Goal: Check status: Check status

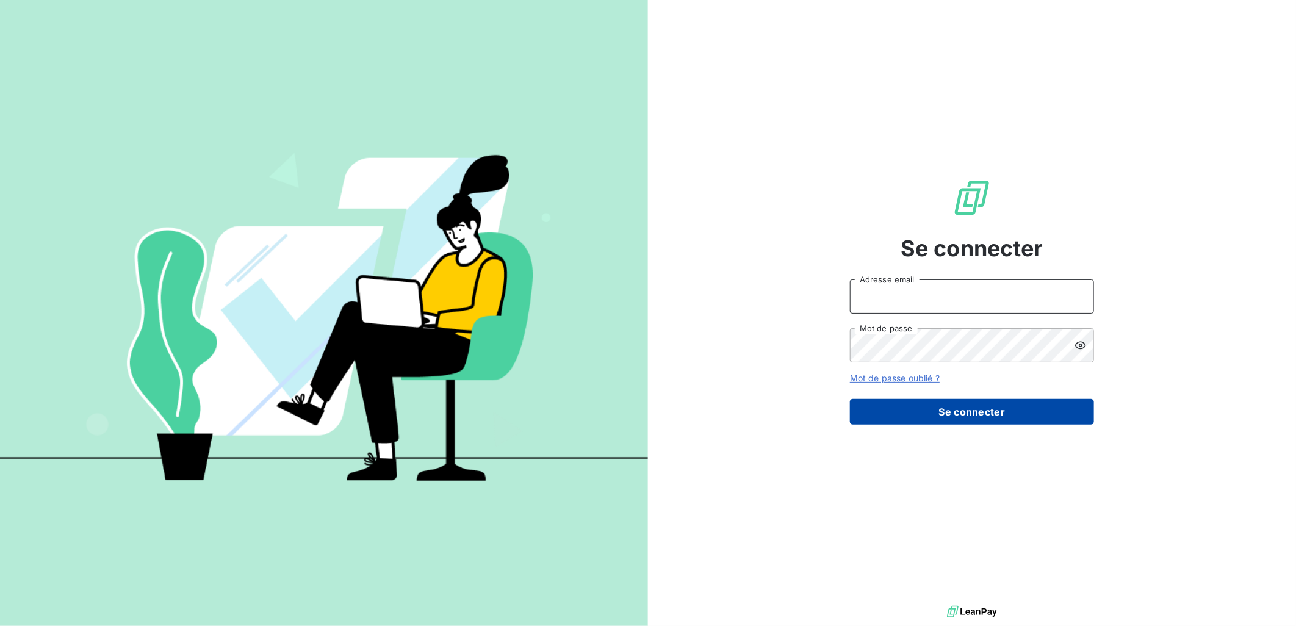
type input "[PERSON_NAME][EMAIL_ADDRESS][DOMAIN_NAME]"
click at [902, 405] on button "Se connecter" at bounding box center [972, 412] width 244 height 26
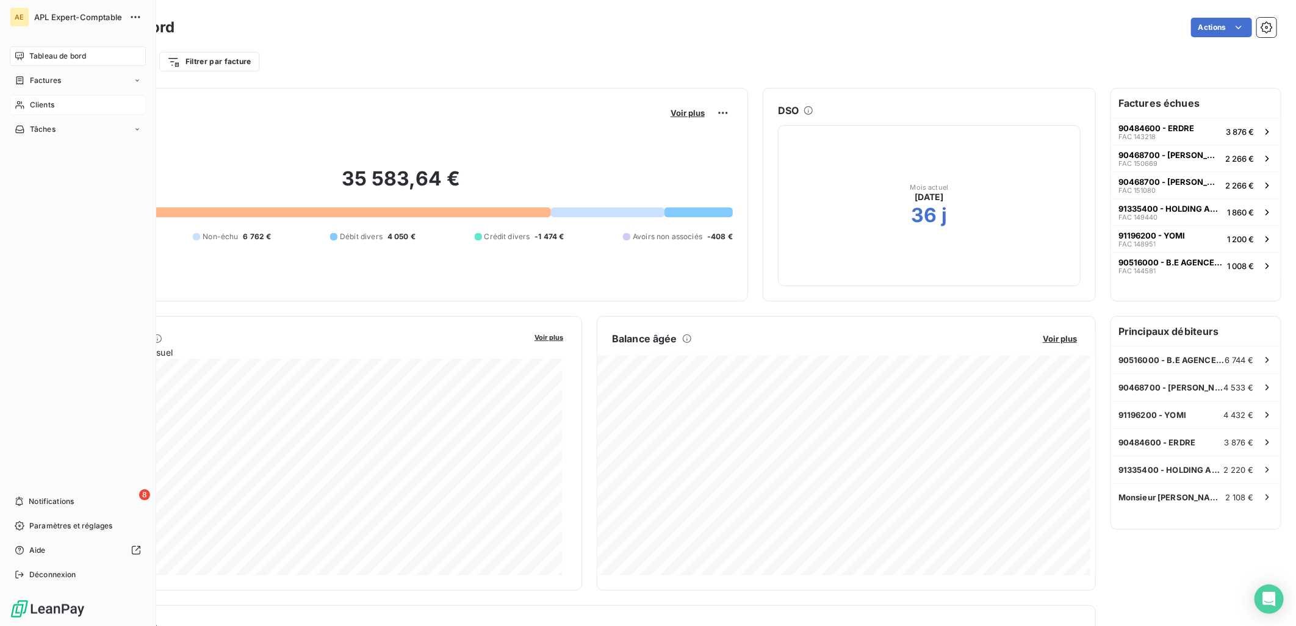
click at [37, 106] on span "Clients" at bounding box center [42, 104] width 24 height 11
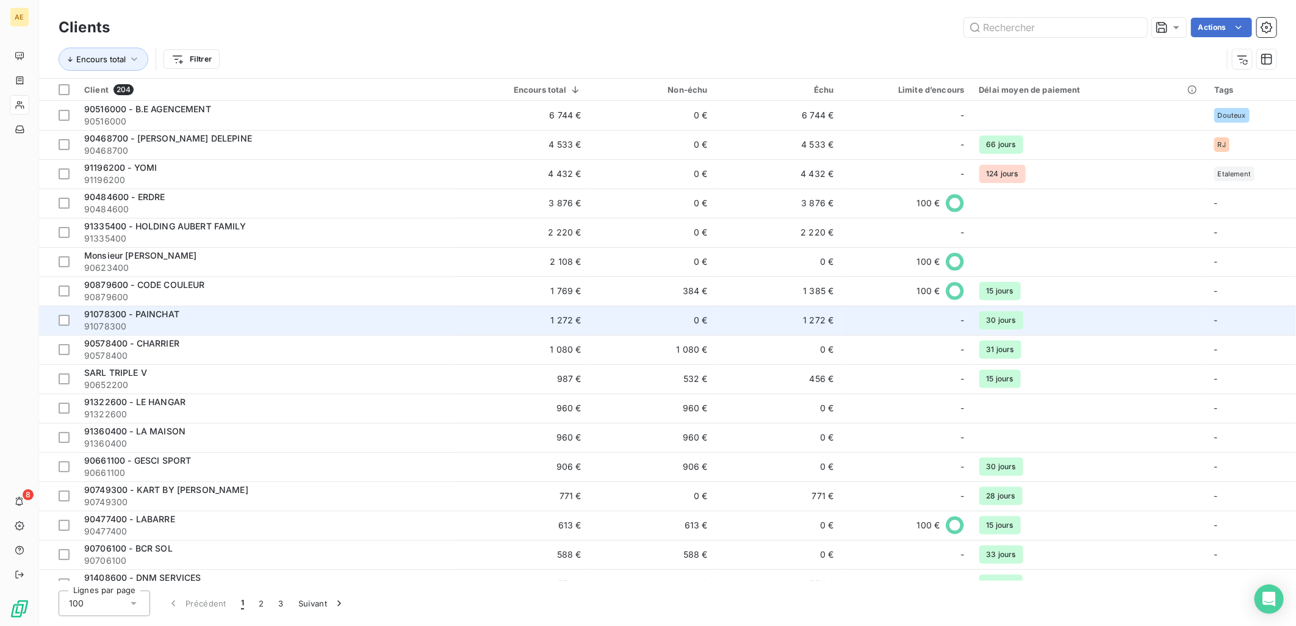
click at [147, 317] on span "91078300 - PAINCHAT" at bounding box center [131, 314] width 95 height 10
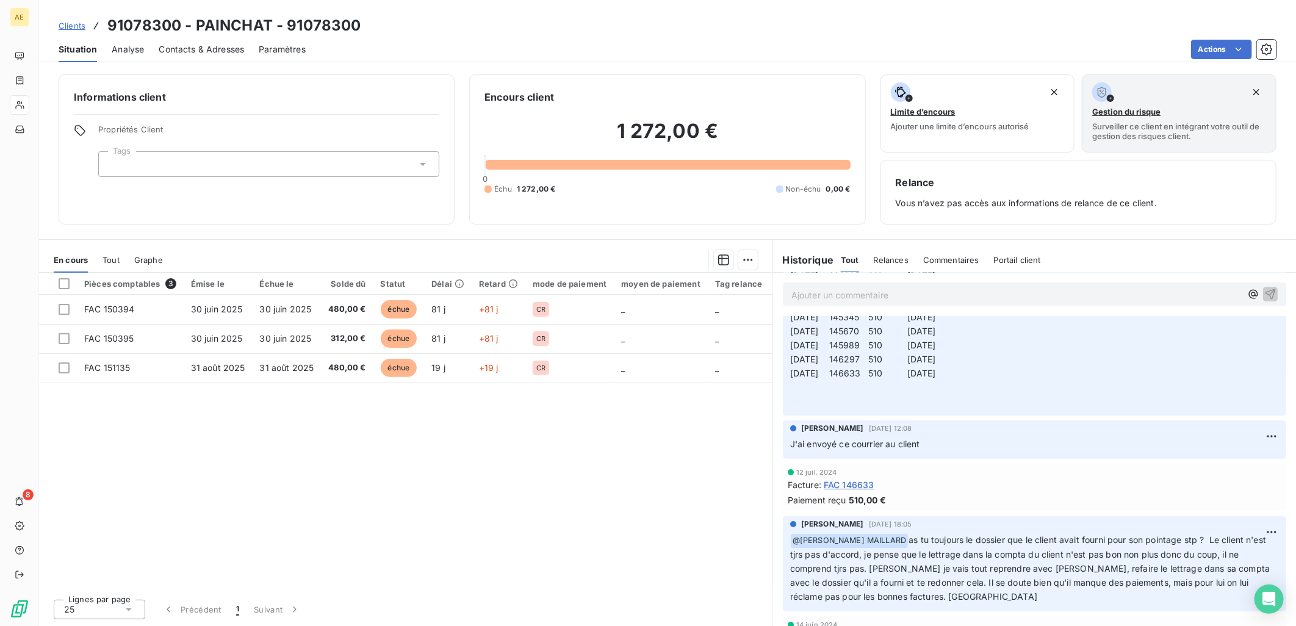
scroll to position [2528, 0]
